Goal: Check status

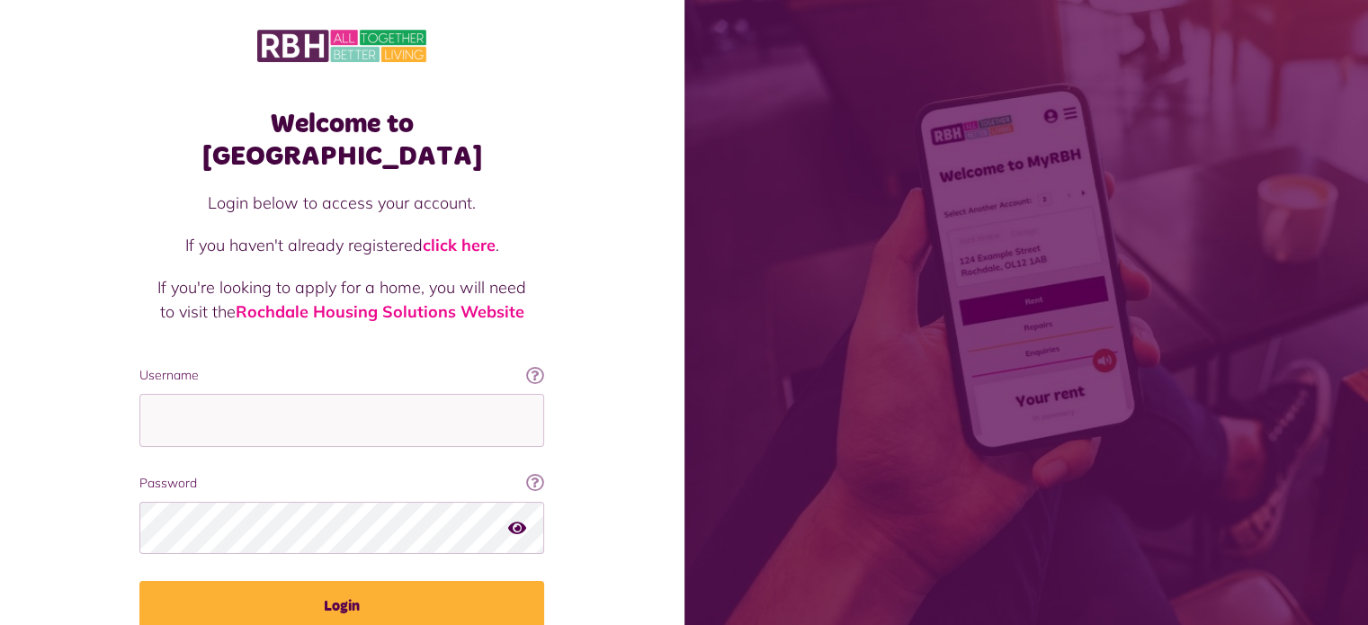
type input "**********"
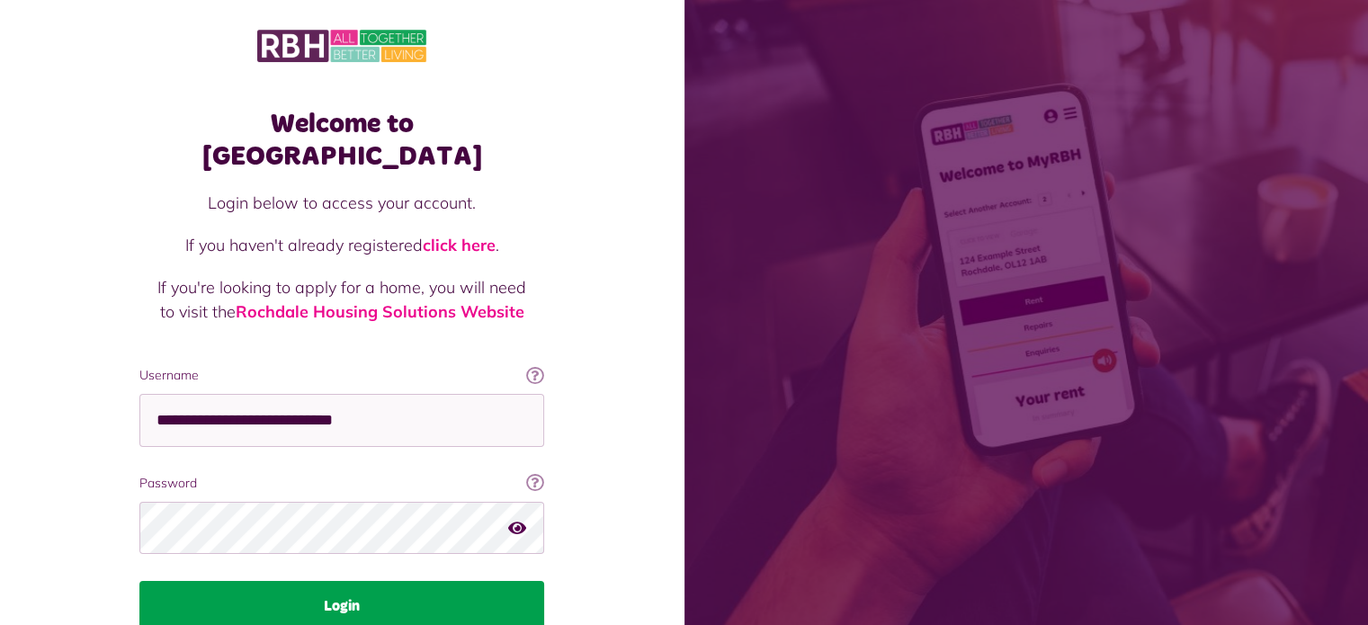
click at [410, 581] on button "Login" at bounding box center [341, 606] width 405 height 50
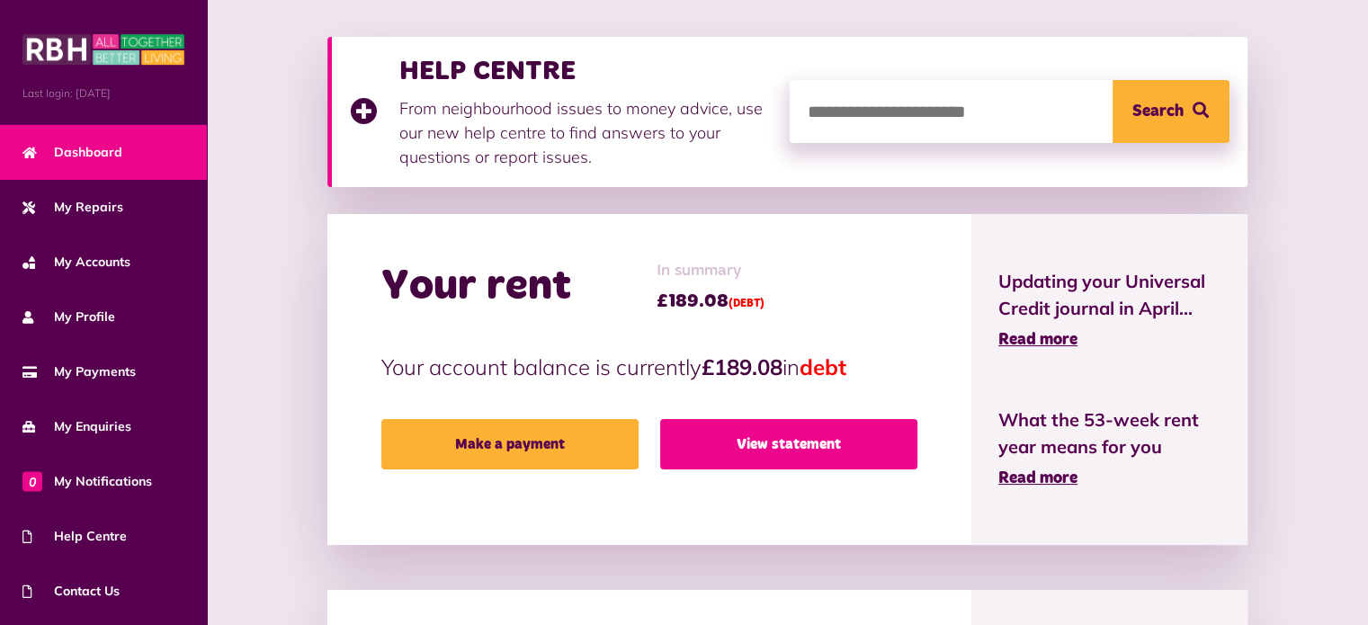
scroll to position [238, 0]
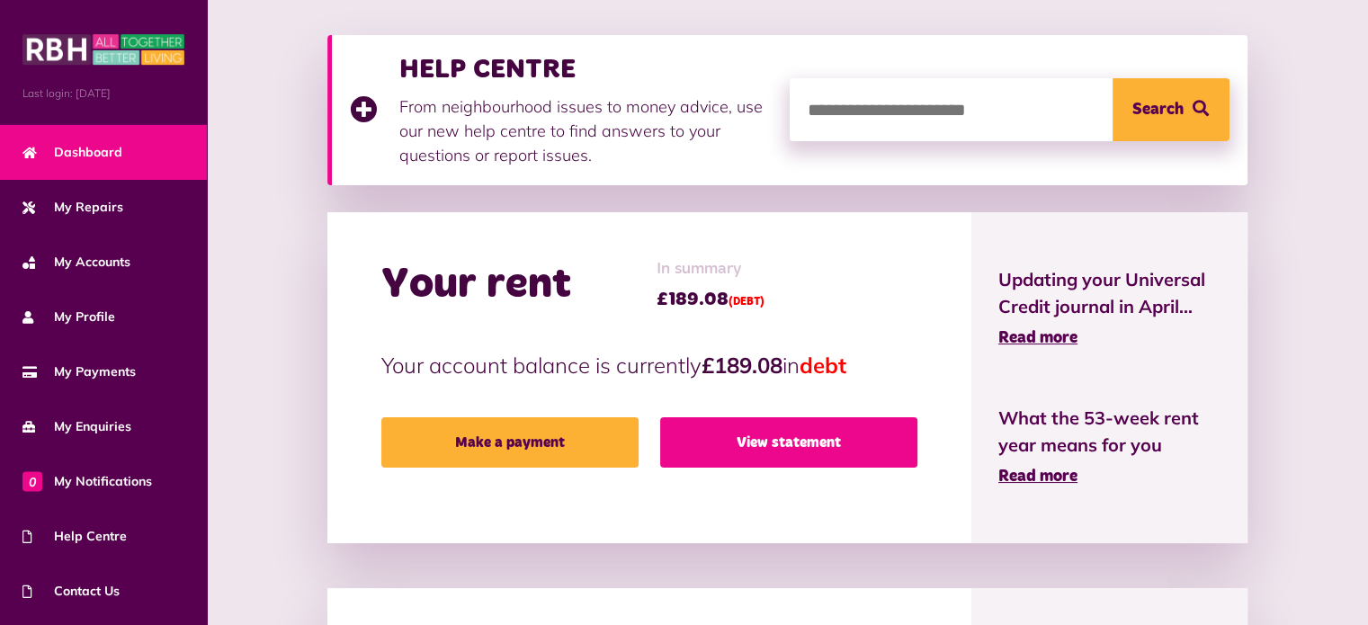
click at [775, 433] on link "View statement" at bounding box center [788, 442] width 257 height 50
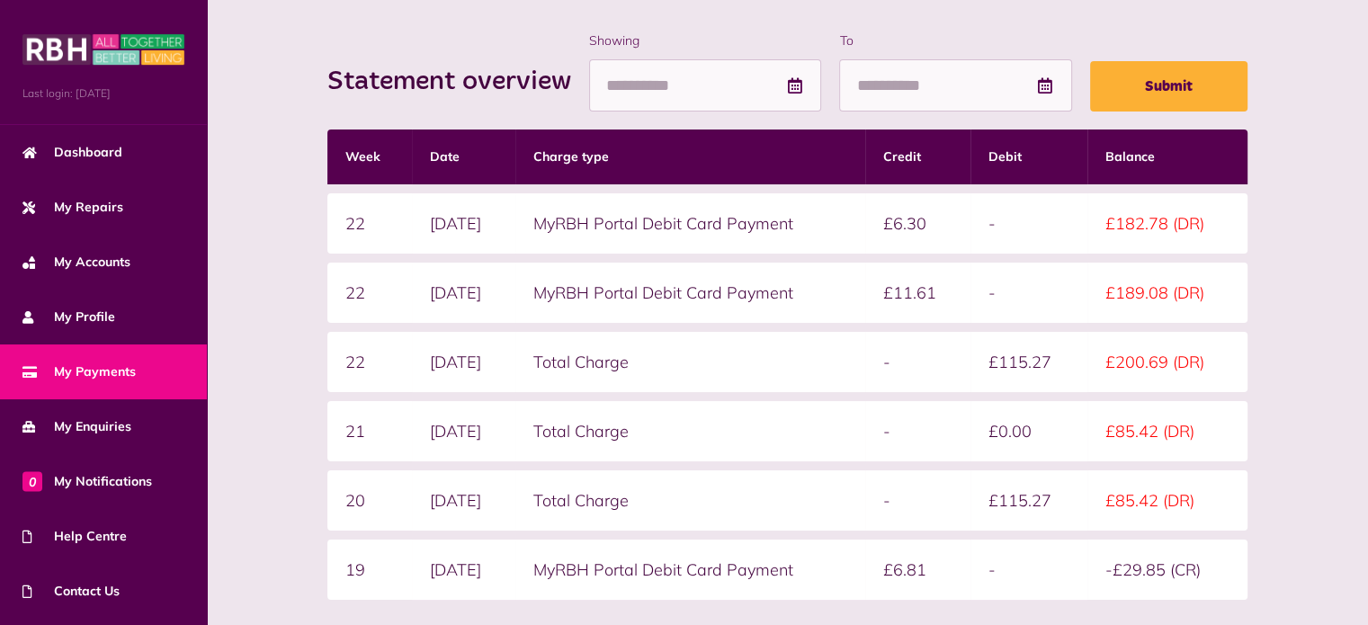
scroll to position [239, 0]
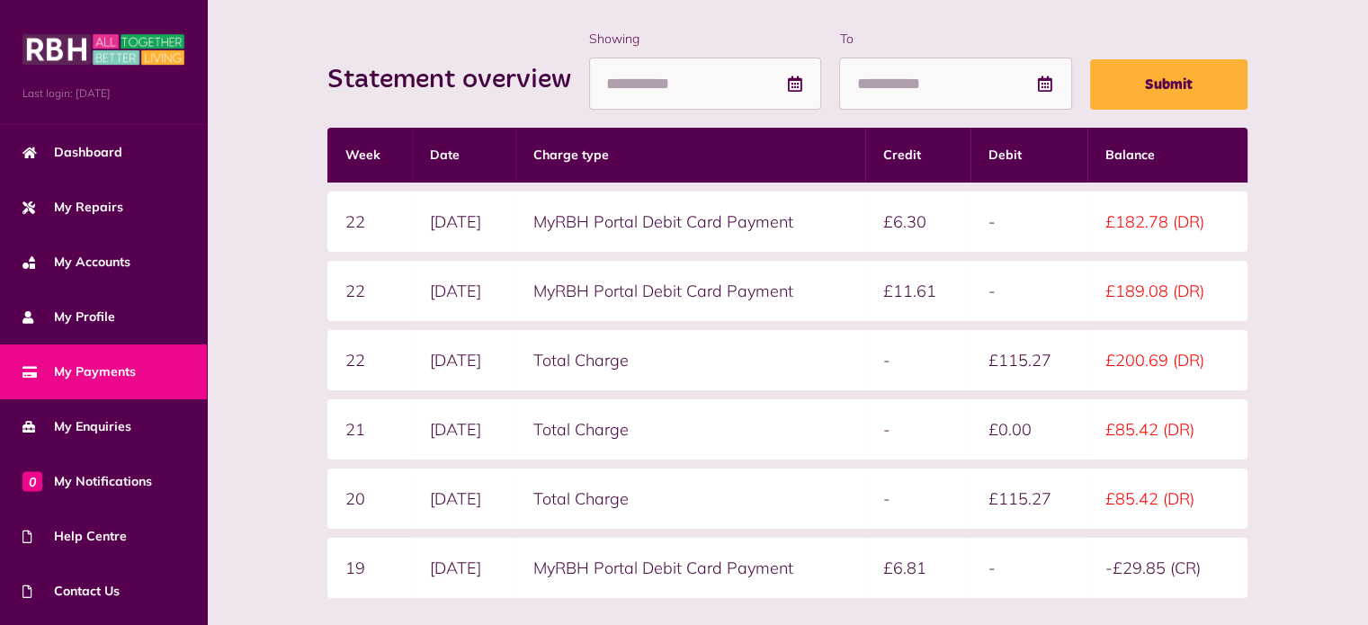
click at [272, 78] on div "Statement overview Showing To Submit Week Date Charge type Credit Debit Balance…" at bounding box center [787, 394] width 1125 height 729
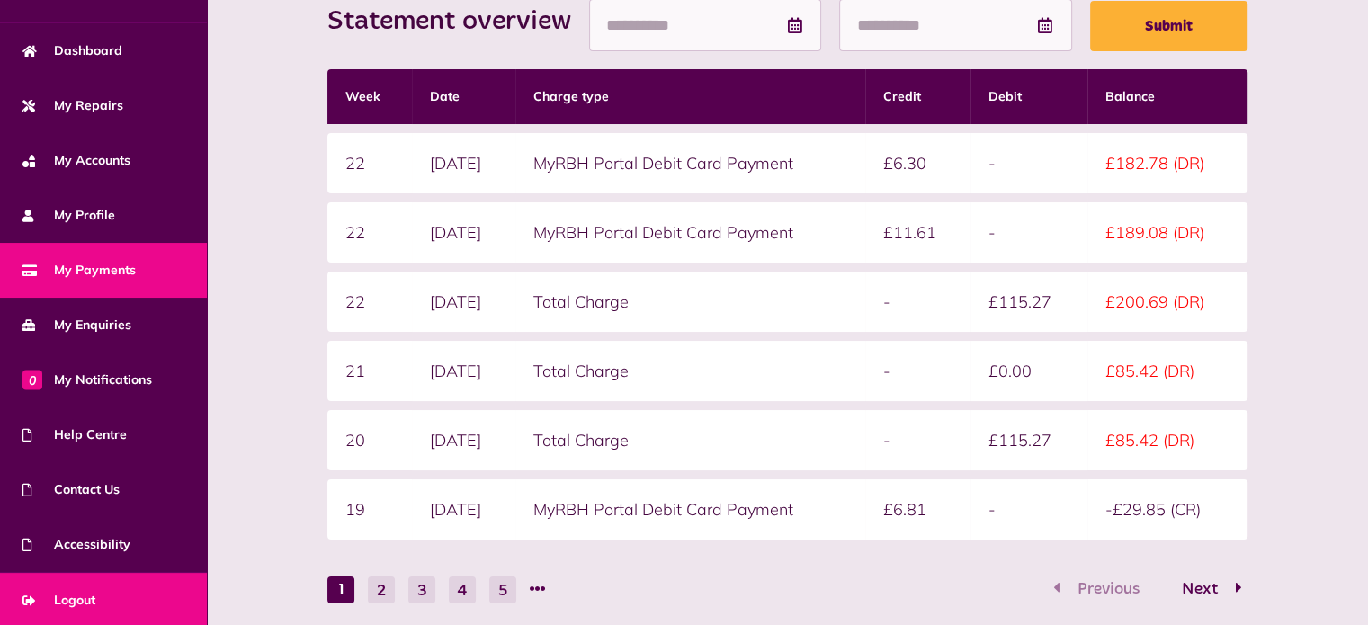
scroll to position [301, 0]
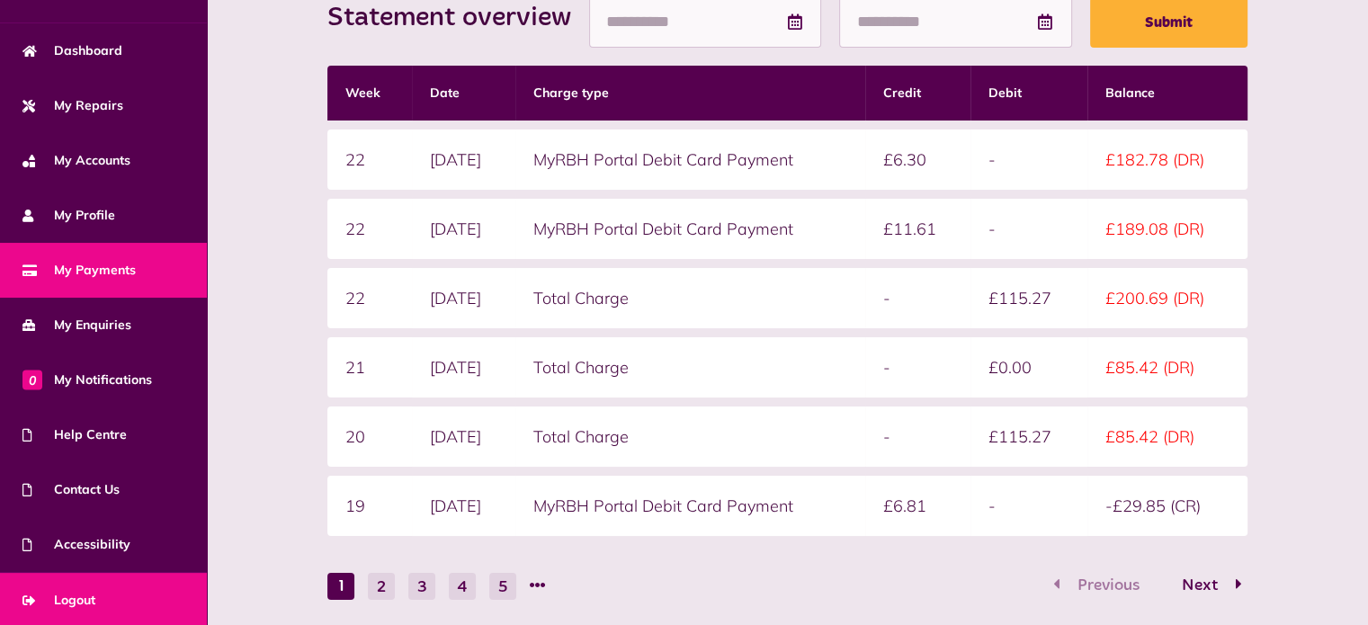
click at [79, 596] on span "Logout" at bounding box center [58, 600] width 73 height 19
